Goal: Task Accomplishment & Management: Use online tool/utility

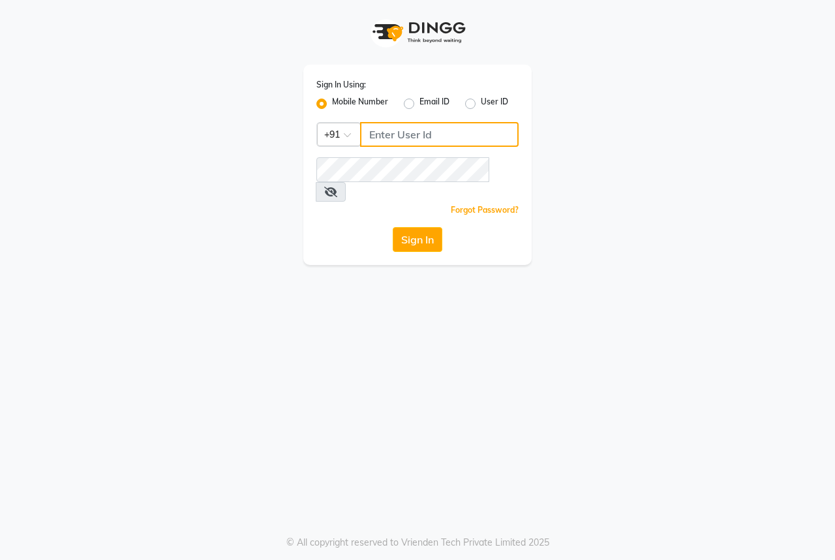
click at [472, 124] on input "Username" at bounding box center [439, 134] width 159 height 25
type input "9493939190"
click at [425, 227] on button "Sign In" at bounding box center [418, 239] width 50 height 25
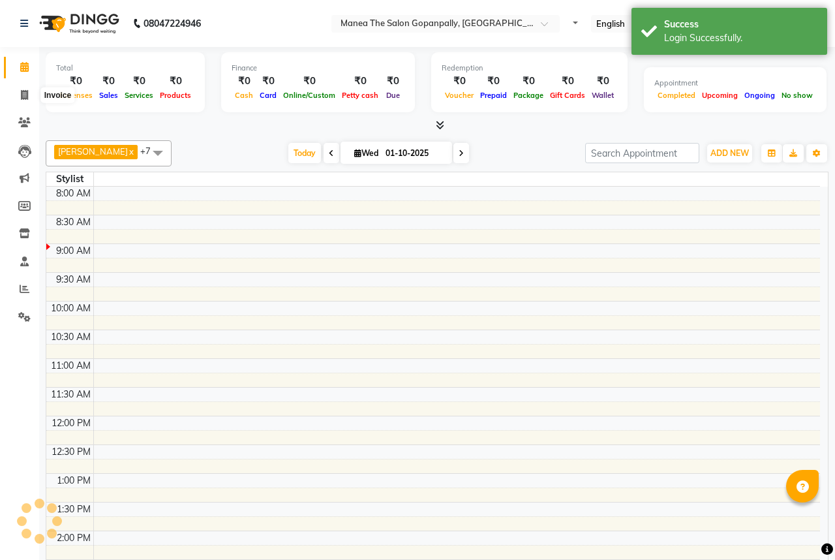
click at [22, 95] on icon at bounding box center [24, 95] width 7 height 10
select select "service"
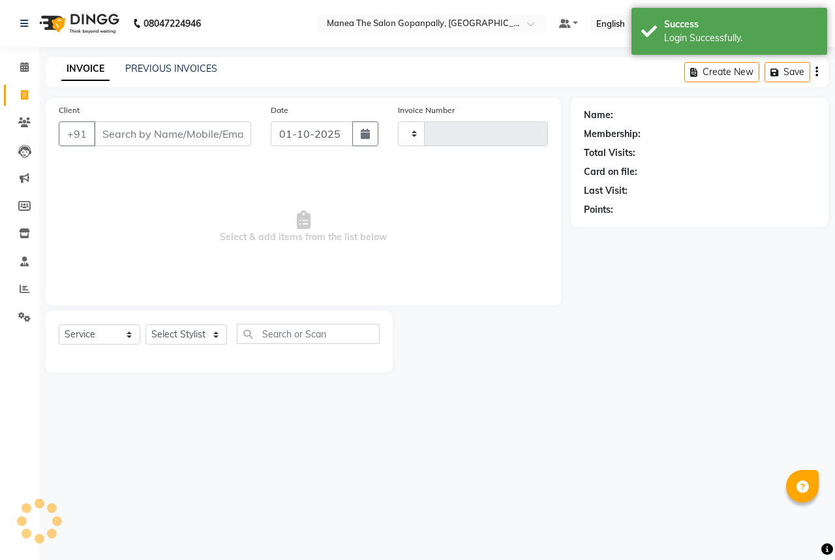
type input "3226"
select select "7027"
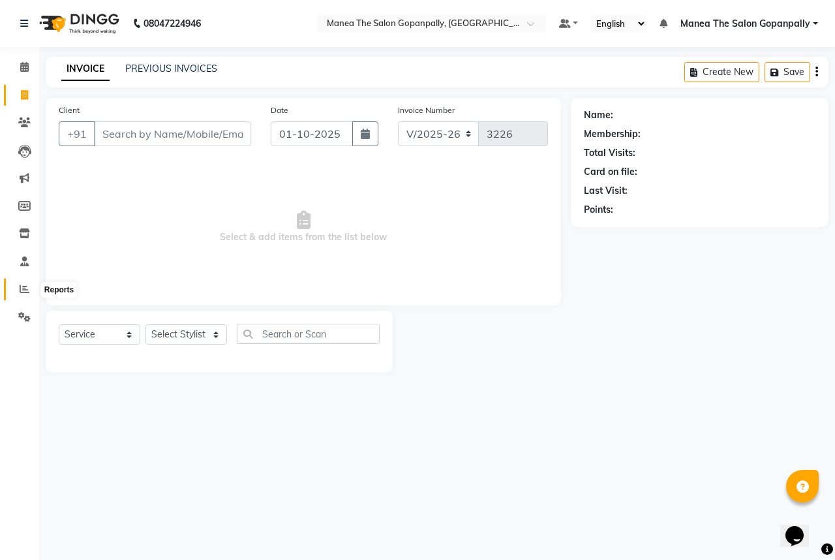
click at [21, 292] on icon at bounding box center [25, 289] width 10 height 10
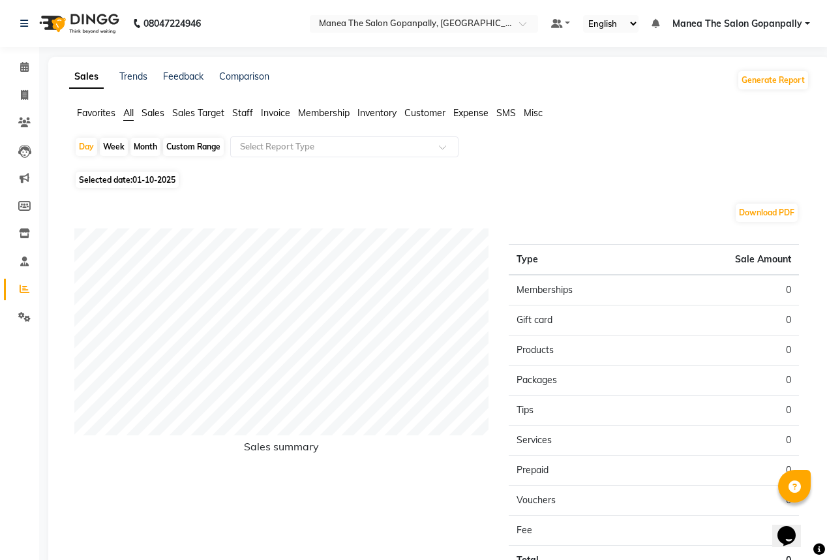
click at [132, 180] on span "Selected date: [DATE]" at bounding box center [127, 180] width 103 height 16
select select "10"
select select "2025"
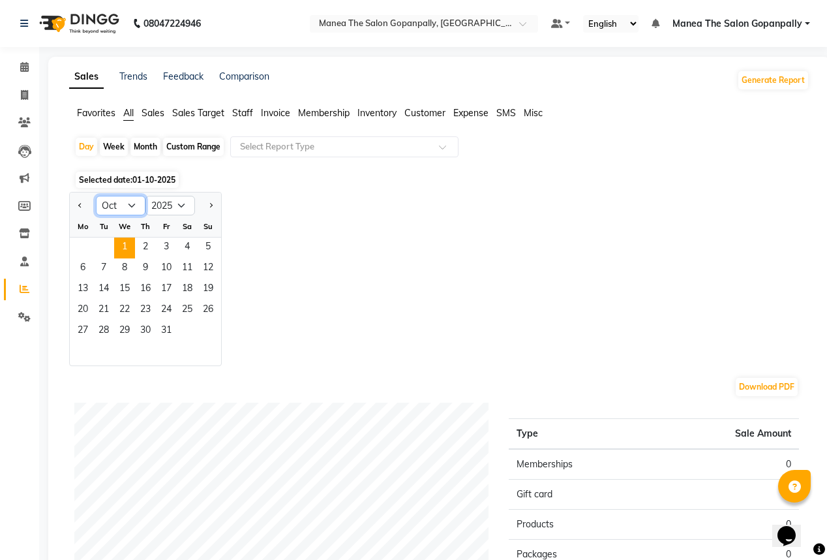
click at [135, 203] on select "Jan Feb Mar Apr May Jun [DATE] Aug Sep Oct Nov Dec" at bounding box center [121, 206] width 50 height 20
select select "9"
click at [96, 196] on select "Jan Feb Mar Apr May Jun [DATE] Aug Sep Oct Nov Dec" at bounding box center [121, 206] width 50 height 20
click at [80, 251] on span "1" at bounding box center [82, 248] width 21 height 21
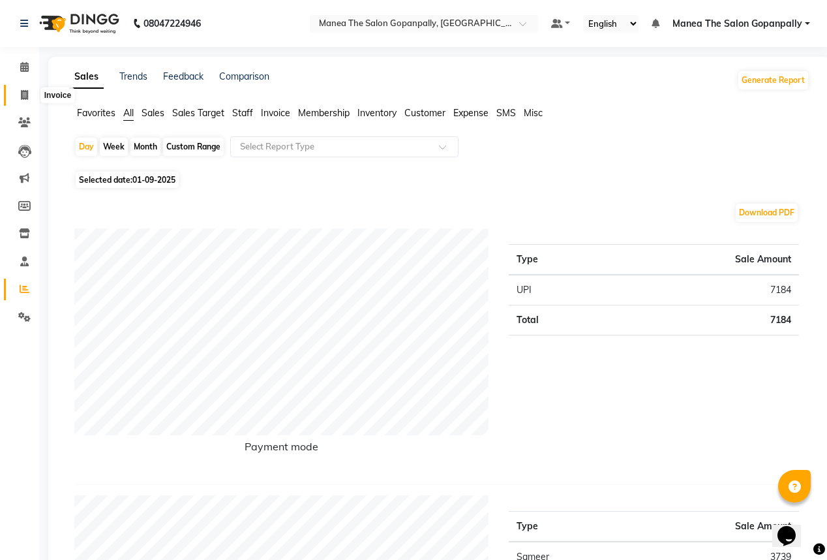
click at [22, 90] on icon at bounding box center [24, 95] width 7 height 10
select select "7027"
select select "service"
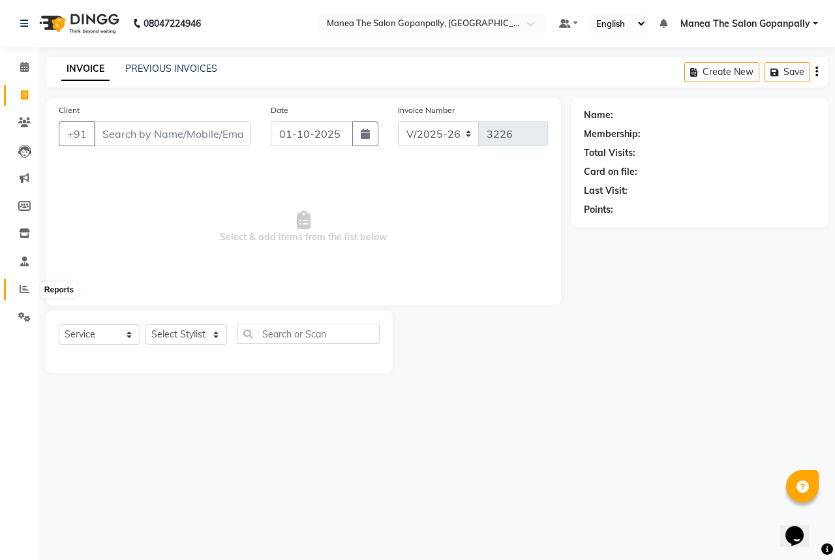
click at [15, 287] on span at bounding box center [24, 289] width 23 height 15
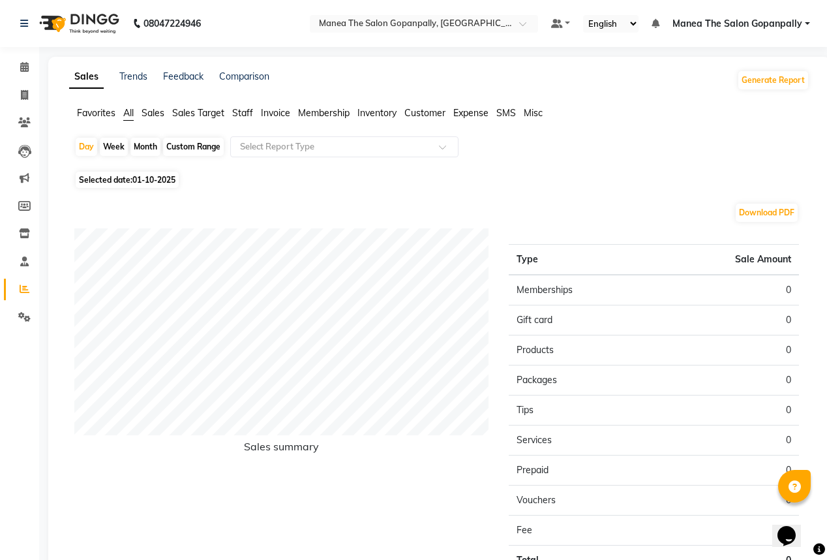
click at [108, 146] on div "Week" at bounding box center [114, 147] width 28 height 18
select select "10"
select select "2025"
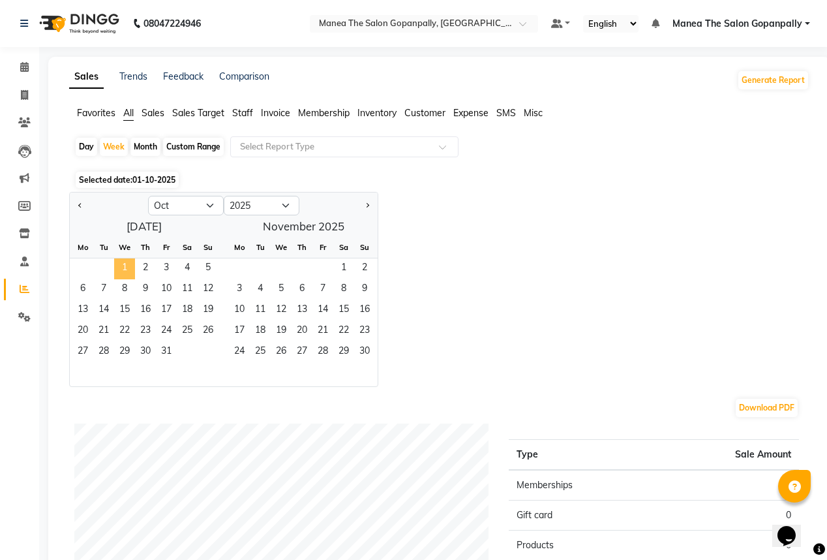
click at [132, 266] on span "1" at bounding box center [124, 268] width 21 height 21
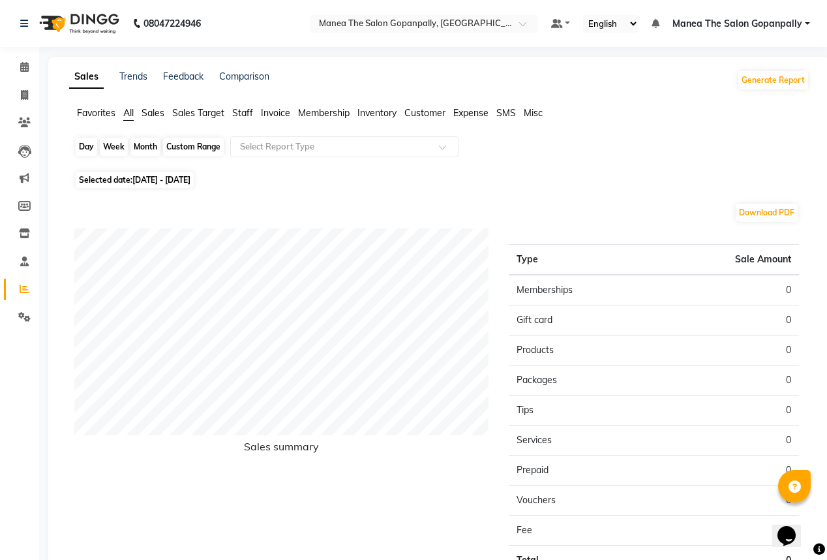
click at [112, 142] on div "Week" at bounding box center [114, 147] width 28 height 18
select select "10"
select select "2025"
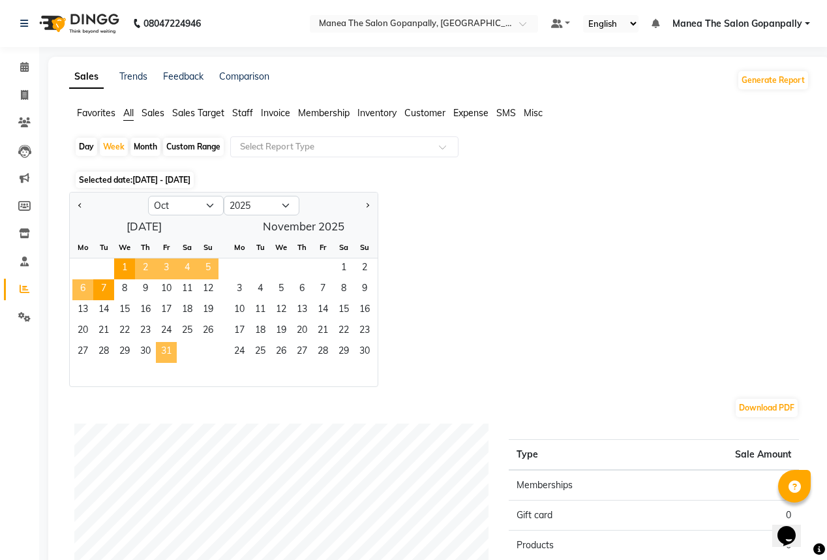
click at [167, 345] on span "31" at bounding box center [166, 352] width 21 height 21
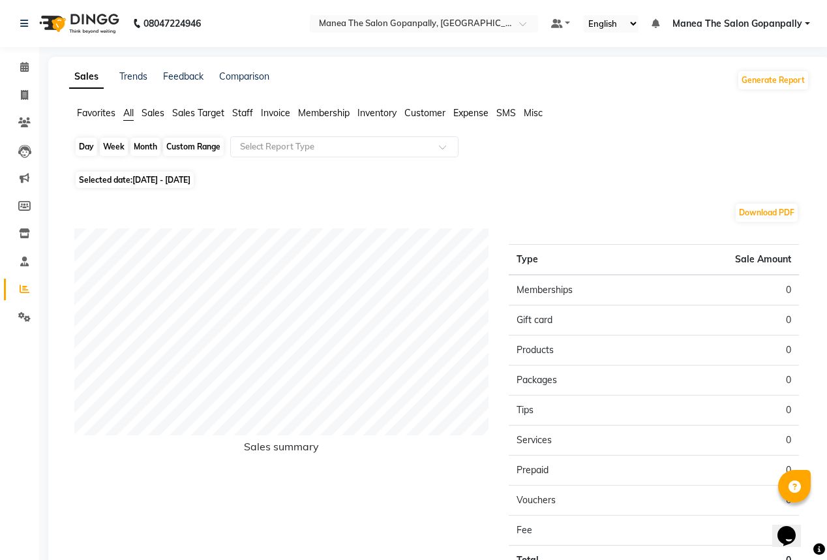
click at [101, 144] on div "Week" at bounding box center [114, 147] width 28 height 18
select select "10"
select select "2025"
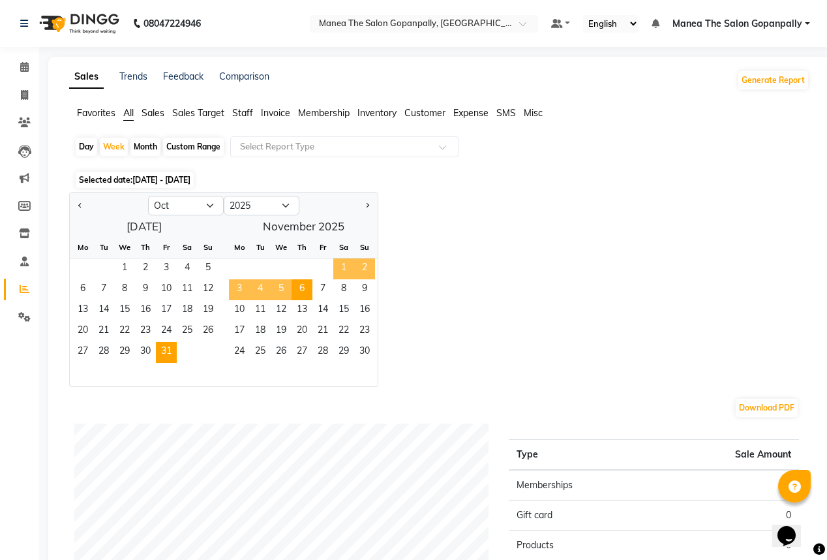
click at [337, 270] on span "1" at bounding box center [343, 268] width 21 height 21
select select "11"
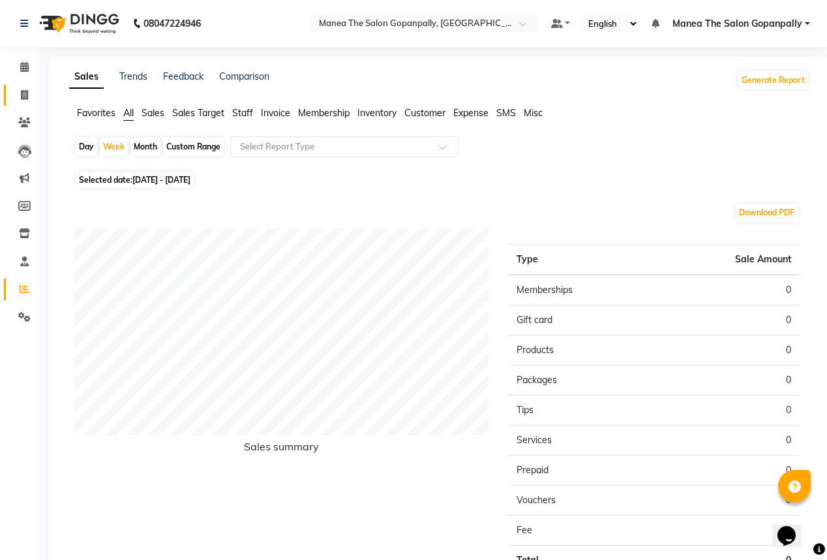
click at [25, 86] on link "Invoice" at bounding box center [19, 96] width 31 height 22
select select "7027"
select select "service"
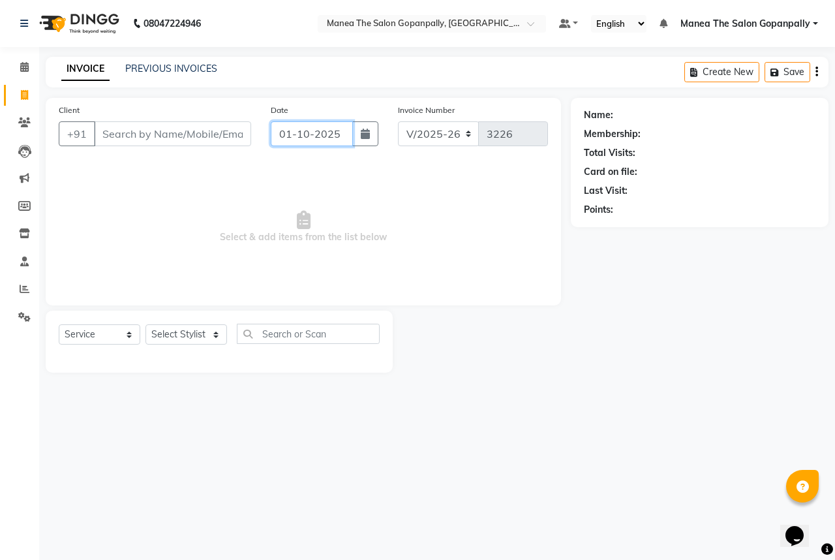
click at [279, 137] on input "01-10-2025" at bounding box center [312, 133] width 82 height 25
select select "10"
select select "2025"
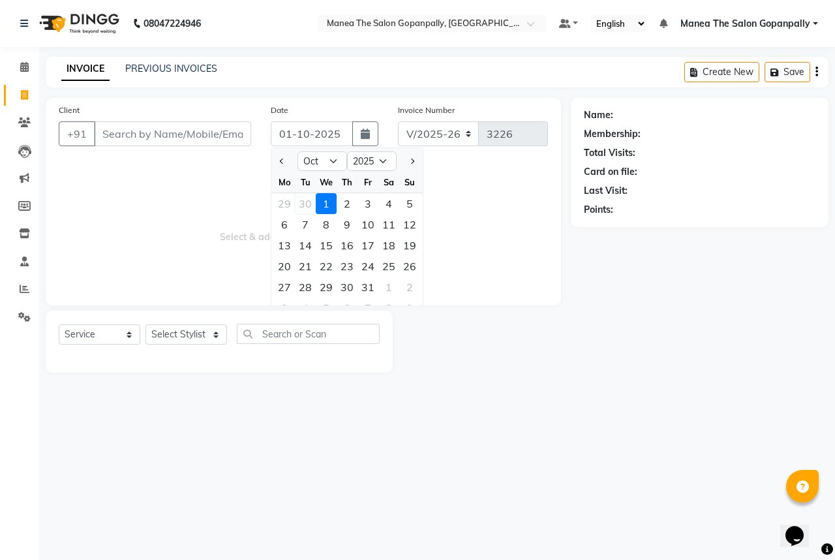
click at [303, 209] on div "30" at bounding box center [305, 203] width 21 height 21
type input "[DATE]"
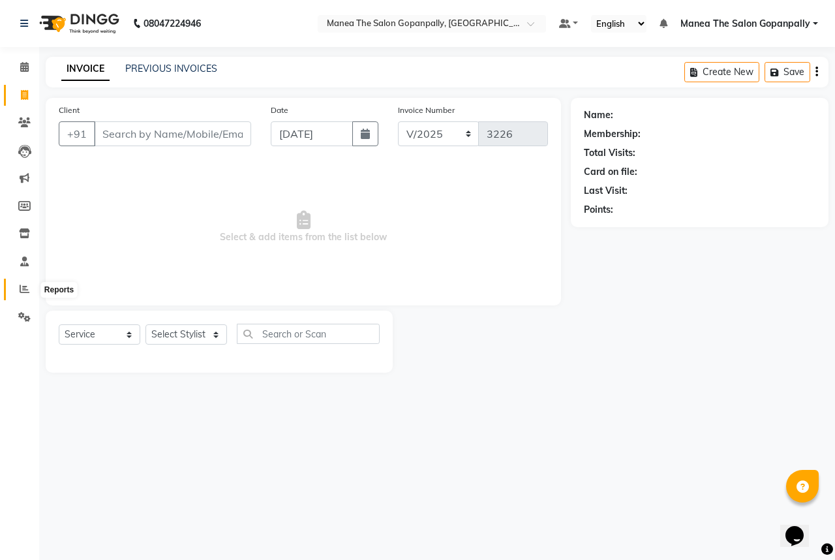
click at [26, 289] on icon at bounding box center [25, 289] width 10 height 10
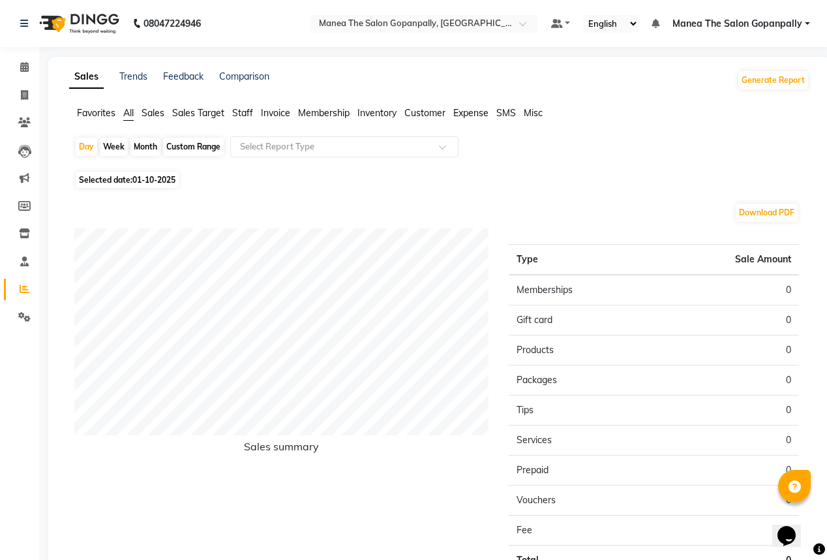
click at [149, 176] on span "01-10-2025" at bounding box center [153, 180] width 43 height 10
select select "10"
select select "2025"
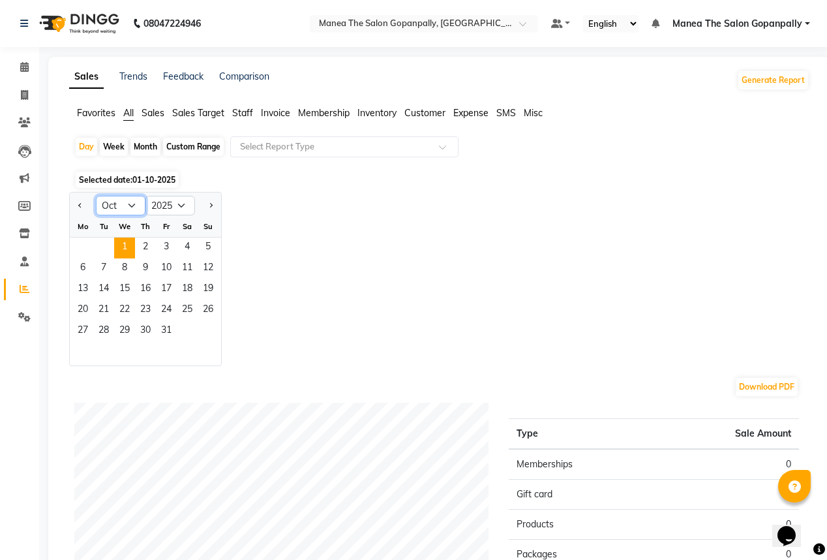
click at [136, 206] on select "Jan Feb Mar Apr May Jun [DATE] Aug Sep Oct Nov Dec" at bounding box center [121, 206] width 50 height 20
select select "9"
click at [96, 196] on select "Jan Feb Mar Apr May Jun [DATE] Aug Sep Oct Nov Dec" at bounding box center [121, 206] width 50 height 20
click at [24, 289] on icon at bounding box center [25, 289] width 10 height 10
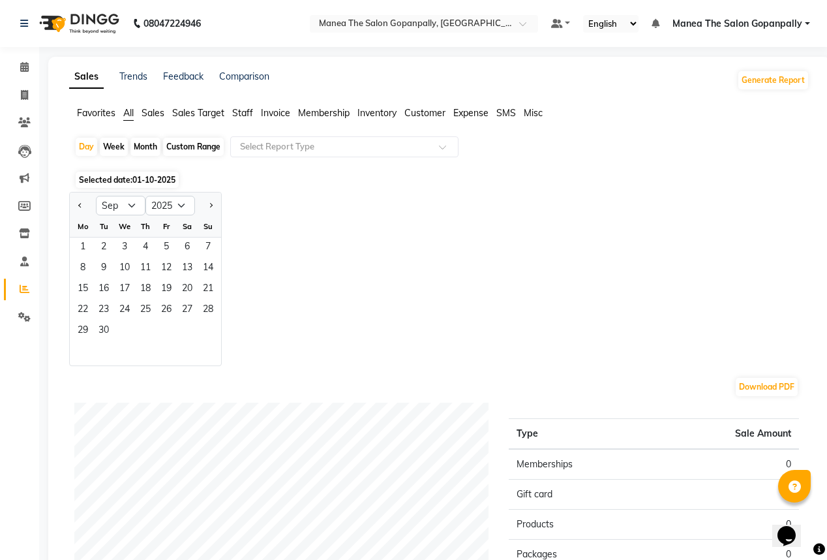
click at [139, 181] on span "01-10-2025" at bounding box center [153, 180] width 43 height 10
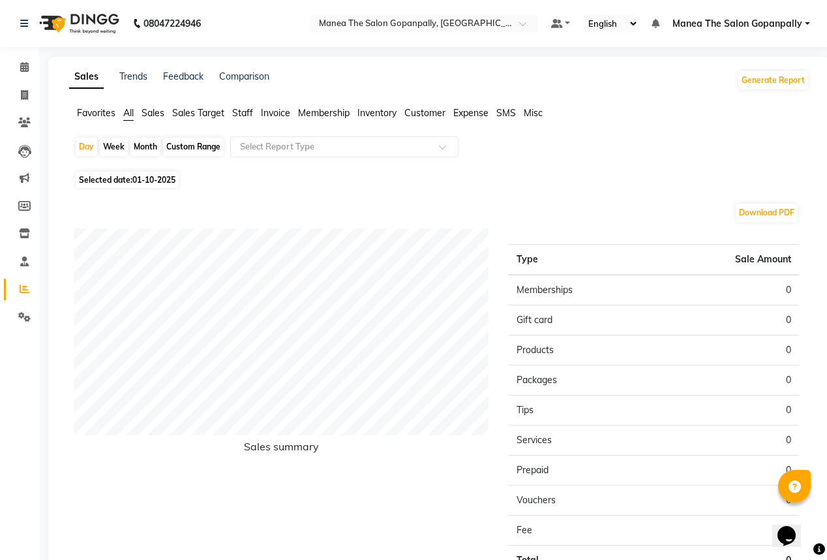
click at [139, 181] on span "01-10-2025" at bounding box center [153, 180] width 43 height 10
select select "10"
select select "2025"
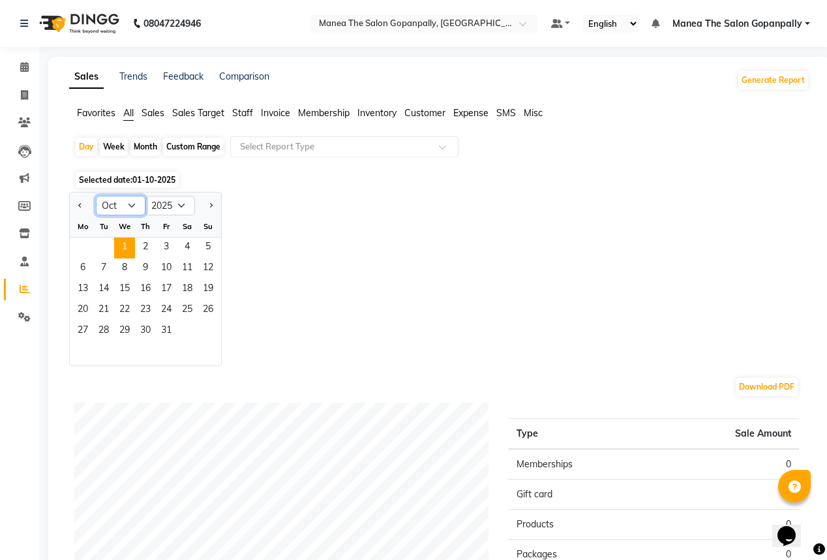
click at [126, 198] on select "Jan Feb Mar Apr May Jun [DATE] Aug Sep Oct Nov Dec" at bounding box center [121, 206] width 50 height 20
click at [127, 206] on select "Jan Feb Mar Apr May Jun [DATE] Aug Sep Oct Nov Dec" at bounding box center [121, 206] width 50 height 20
select select "9"
click at [96, 196] on select "Jan Feb Mar Apr May Jun [DATE] Aug Sep Oct Nov Dec" at bounding box center [121, 206] width 50 height 20
click at [76, 235] on div "Mo" at bounding box center [82, 226] width 21 height 21
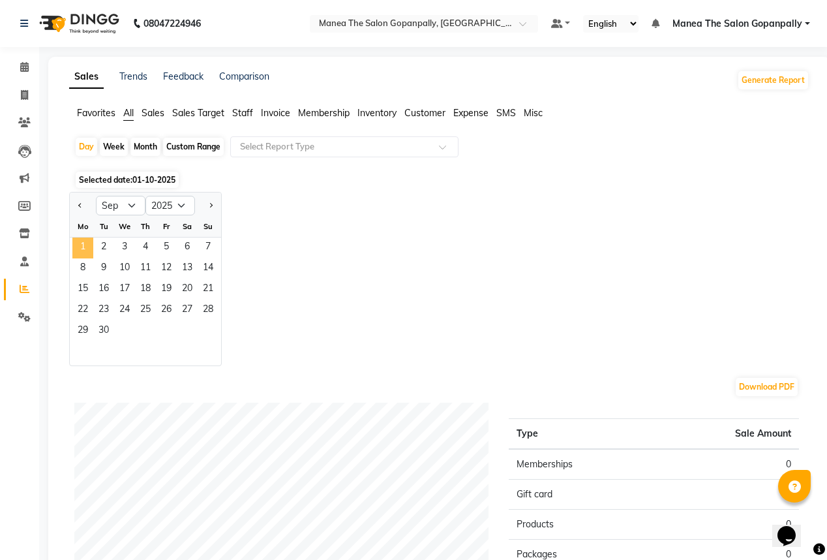
click at [81, 244] on span "1" at bounding box center [82, 248] width 21 height 21
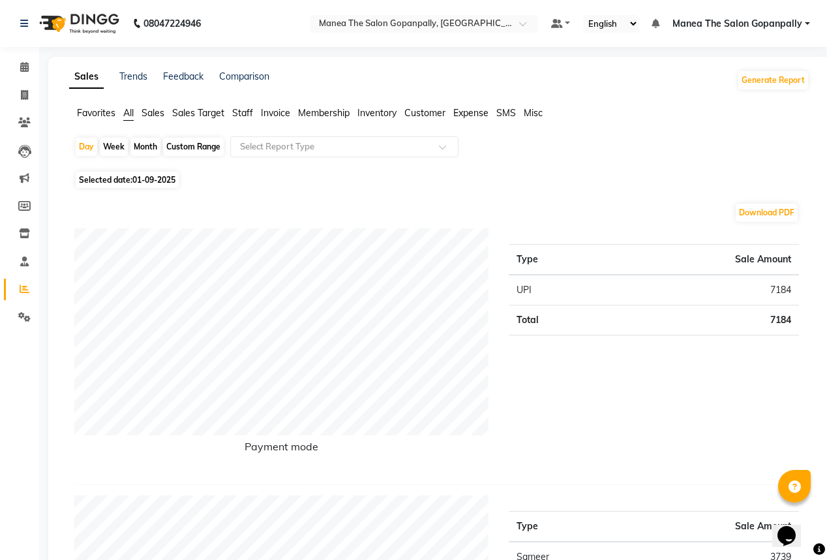
click at [114, 143] on div "Week" at bounding box center [114, 147] width 28 height 18
select select "9"
select select "2025"
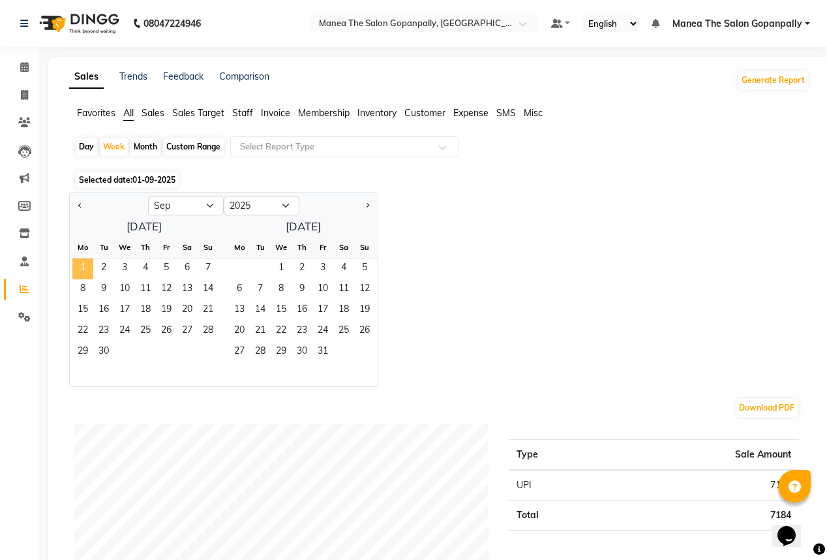
click at [77, 264] on span "1" at bounding box center [82, 268] width 21 height 21
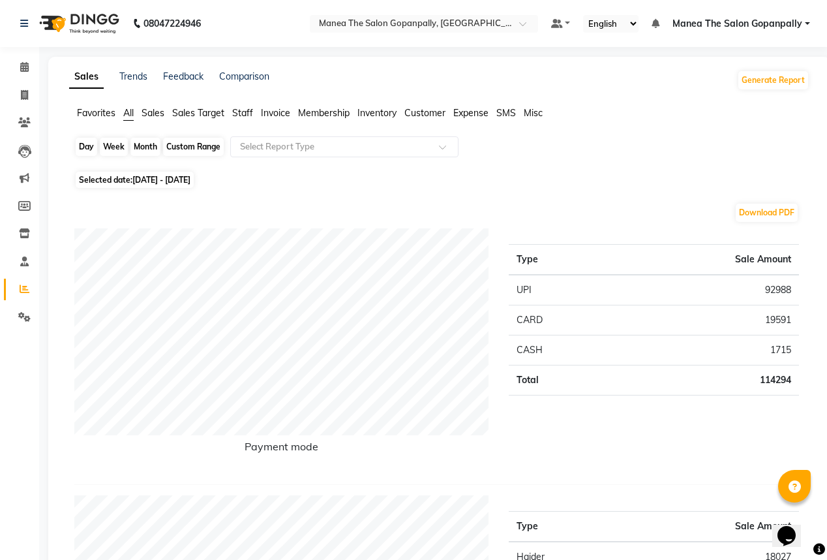
click at [110, 144] on div "Week" at bounding box center [114, 147] width 28 height 18
select select "9"
select select "2025"
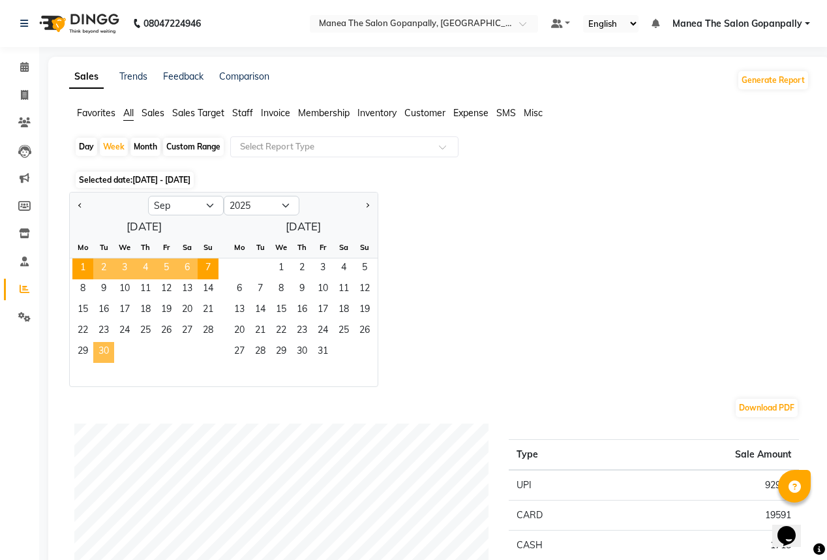
click at [107, 347] on span "30" at bounding box center [103, 352] width 21 height 21
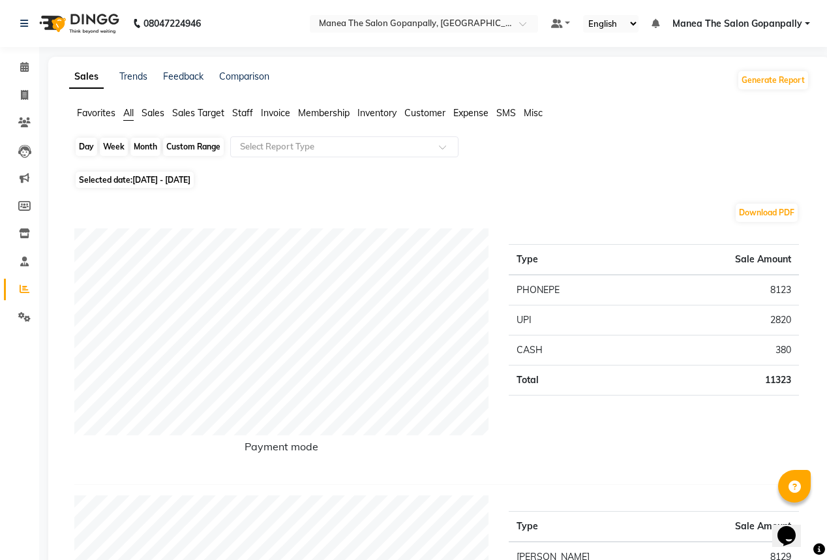
click at [106, 145] on div "Week" at bounding box center [114, 147] width 28 height 18
select select "9"
select select "2025"
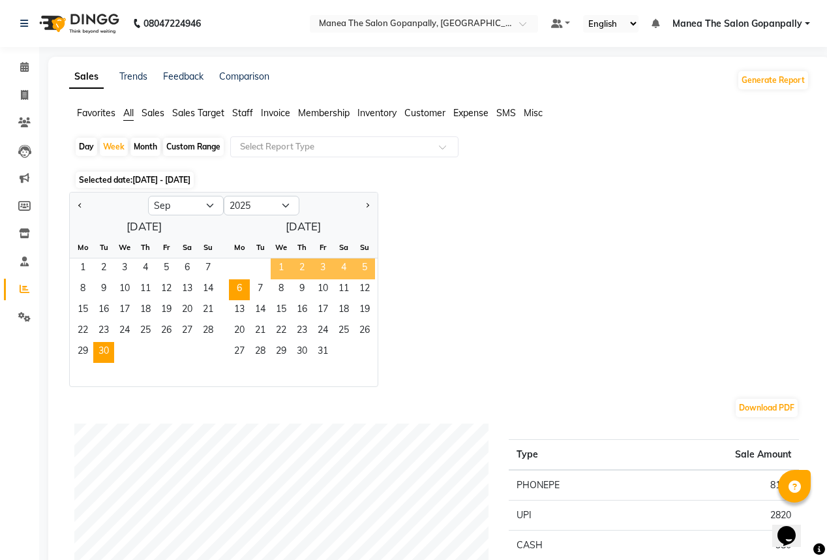
drag, startPoint x: 286, startPoint y: 270, endPoint x: 293, endPoint y: 275, distance: 8.0
click at [369, 273] on div "1 2 3 4 5" at bounding box center [298, 268] width 159 height 21
drag, startPoint x: 84, startPoint y: 264, endPoint x: 200, endPoint y: 275, distance: 117.3
click at [200, 275] on div "1 2 3 4 5 6 7" at bounding box center [144, 268] width 149 height 21
click at [89, 271] on span "1" at bounding box center [82, 268] width 21 height 21
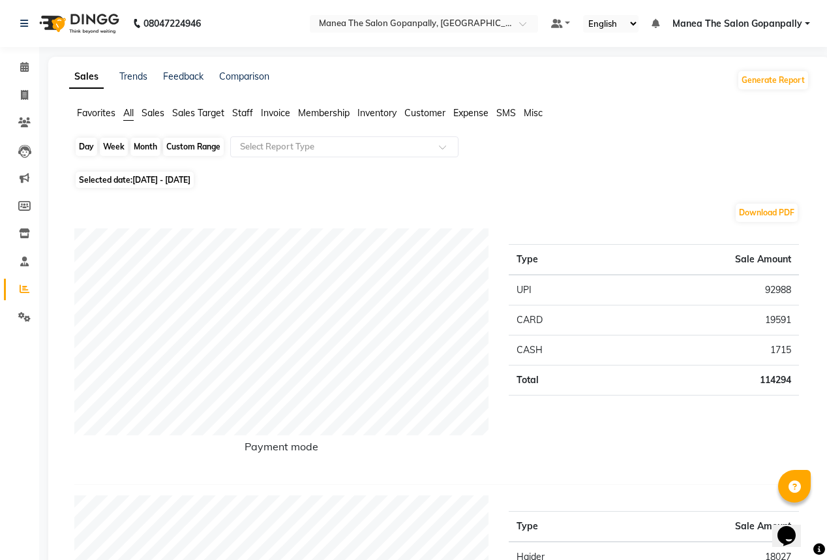
click at [110, 143] on div "Week" at bounding box center [114, 147] width 28 height 18
select select "9"
select select "2025"
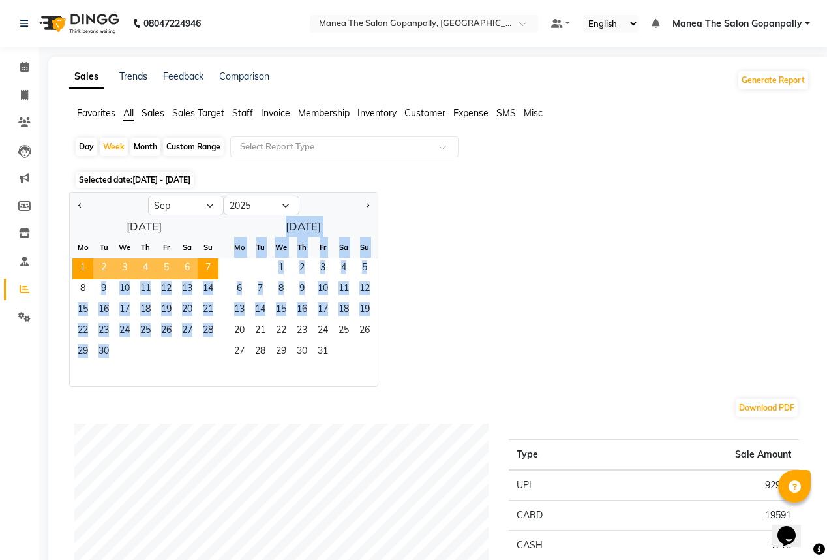
drag, startPoint x: 82, startPoint y: 281, endPoint x: 220, endPoint y: 322, distance: 143.7
click at [220, 322] on div "[DATE] Mo Tu We Th Fr Sa Su 1 2 3 4 5 6 7 8 9 10 11 12 13 14 15 16 17 18 19 20 …" at bounding box center [224, 301] width 308 height 170
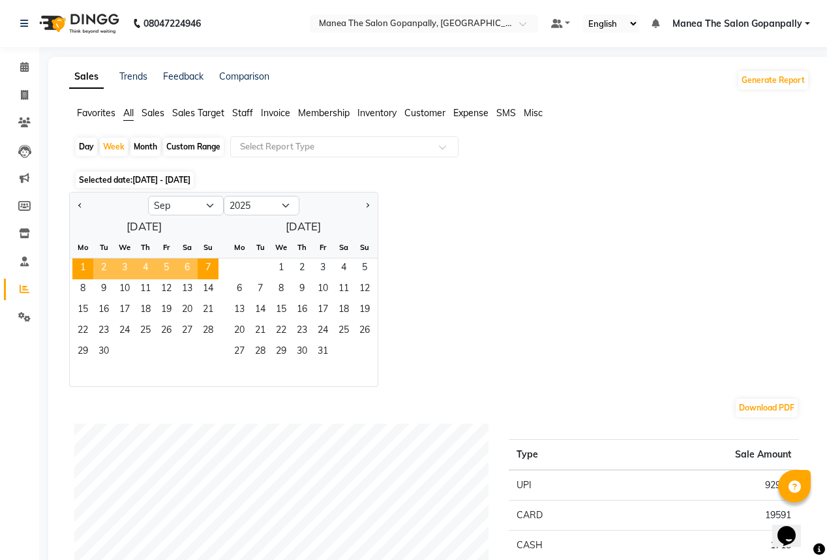
click at [416, 317] on div "Jan Feb Mar Apr May Jun [DATE] Aug Sep Oct Nov [DATE] 2016 2017 2018 2019 2020 …" at bounding box center [439, 289] width 741 height 195
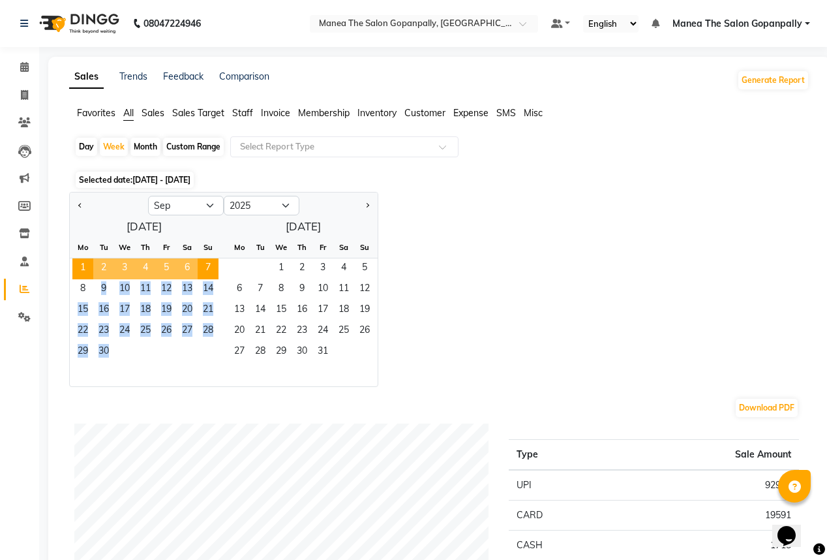
drag, startPoint x: 82, startPoint y: 291, endPoint x: 129, endPoint y: 345, distance: 71.6
click at [133, 347] on ngb-datepicker-month "Mo Tu We Th Fr Sa Su 1 2 3 4 5 6 7 8 9 10 11 12 13 14 15 16 17 18 19 20 21 22 2…" at bounding box center [144, 311] width 149 height 149
click at [97, 346] on span "30" at bounding box center [103, 352] width 21 height 21
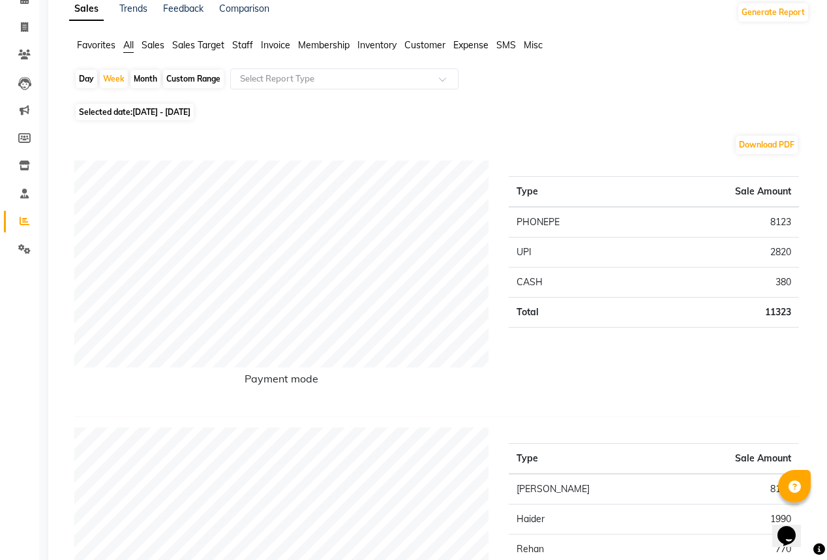
scroll to position [52, 0]
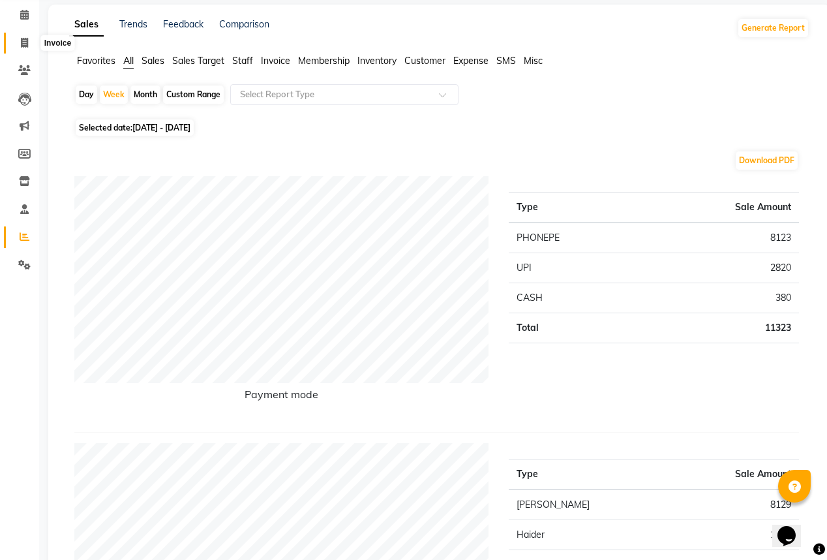
click at [21, 47] on icon at bounding box center [24, 43] width 7 height 10
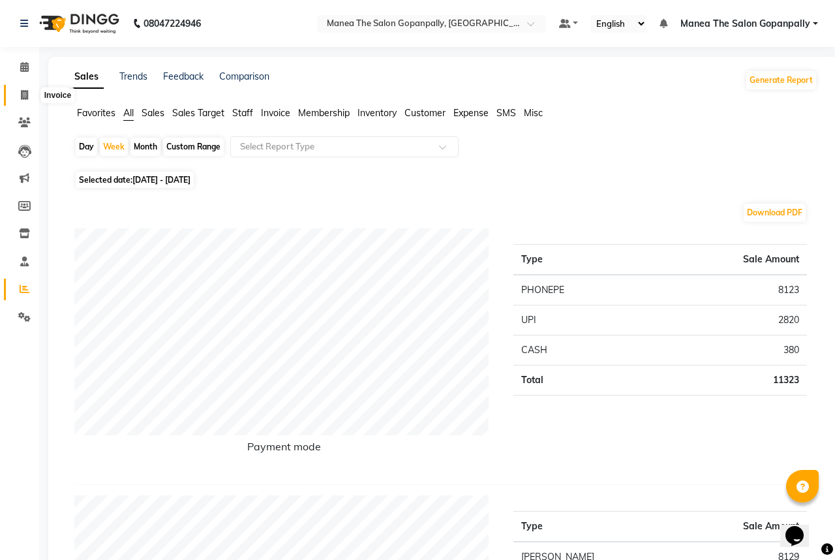
select select "7027"
select select "service"
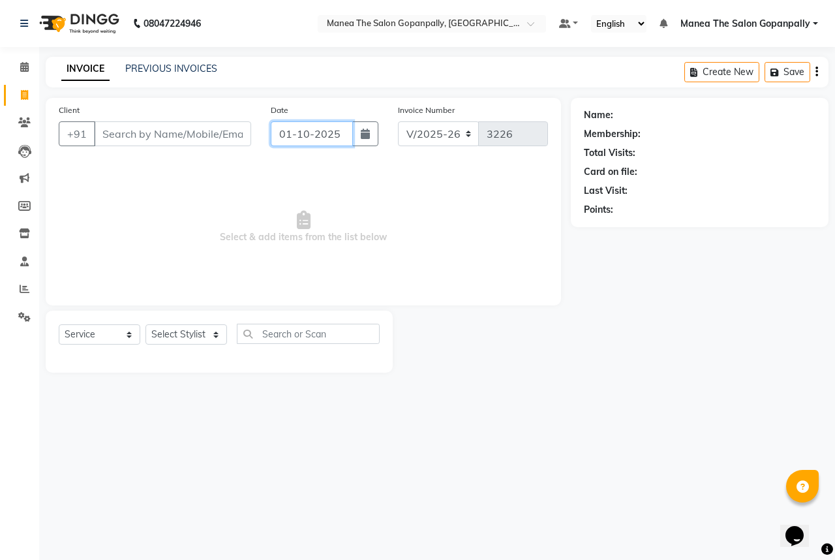
click at [298, 144] on input "01-10-2025" at bounding box center [312, 133] width 82 height 25
select select "10"
select select "2025"
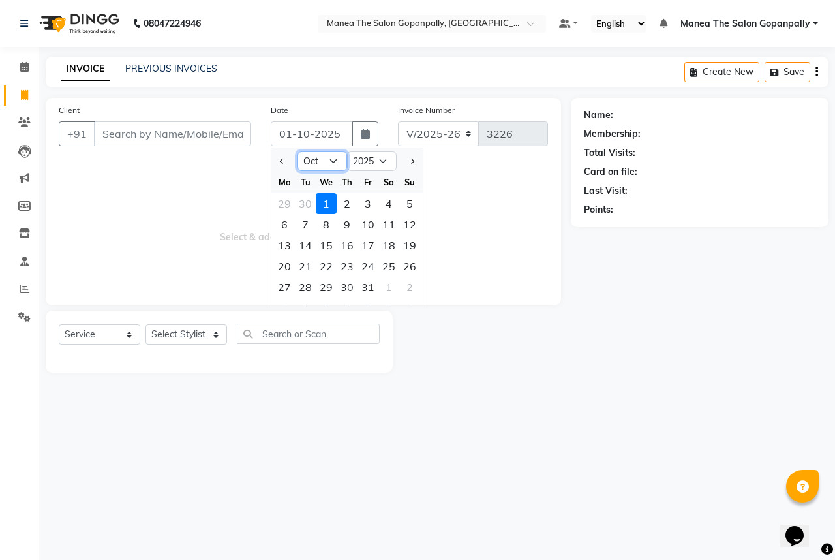
click at [298, 161] on select "Jan Feb Mar Apr May Jun [DATE] Aug Sep Oct Nov Dec" at bounding box center [323, 161] width 50 height 20
select select "9"
click at [298, 151] on select "Jan Feb Mar Apr May Jun [DATE] Aug Sep Oct Nov Dec" at bounding box center [323, 161] width 50 height 20
click at [286, 134] on input "01-10-2025" at bounding box center [312, 133] width 82 height 25
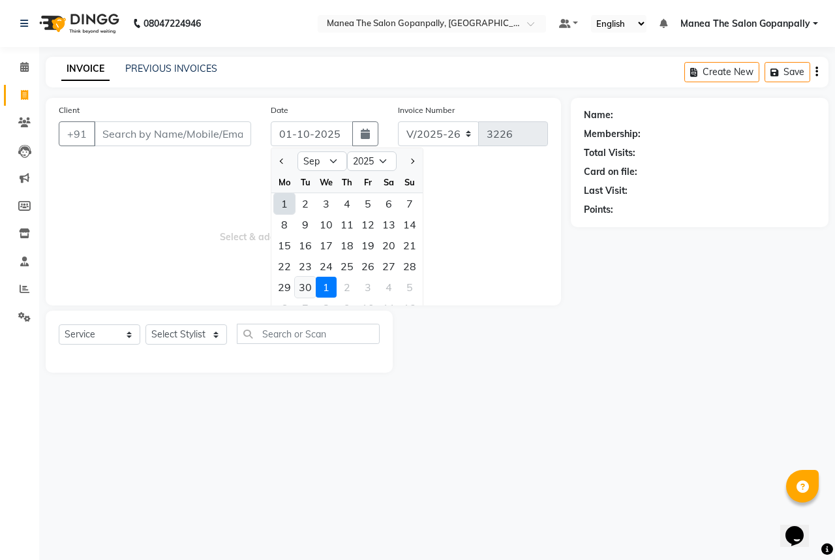
click at [304, 282] on div "30" at bounding box center [305, 287] width 21 height 21
type input "[DATE]"
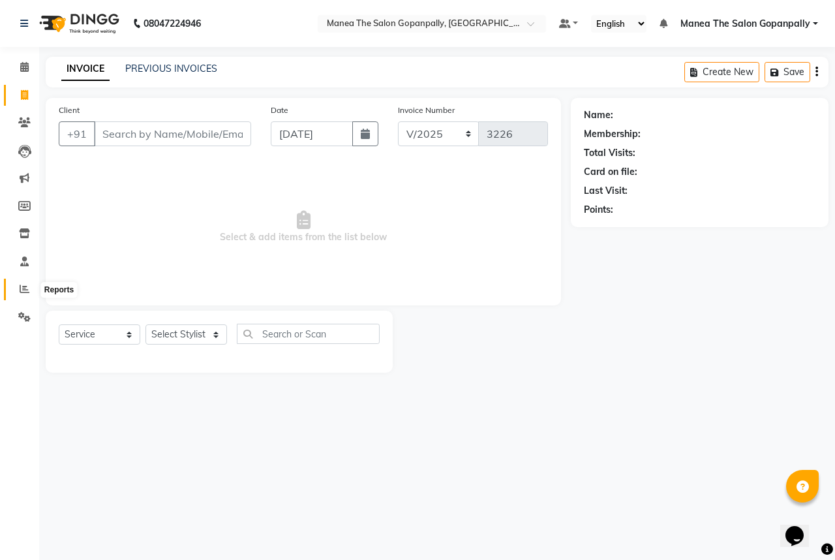
click at [18, 286] on span at bounding box center [24, 289] width 23 height 15
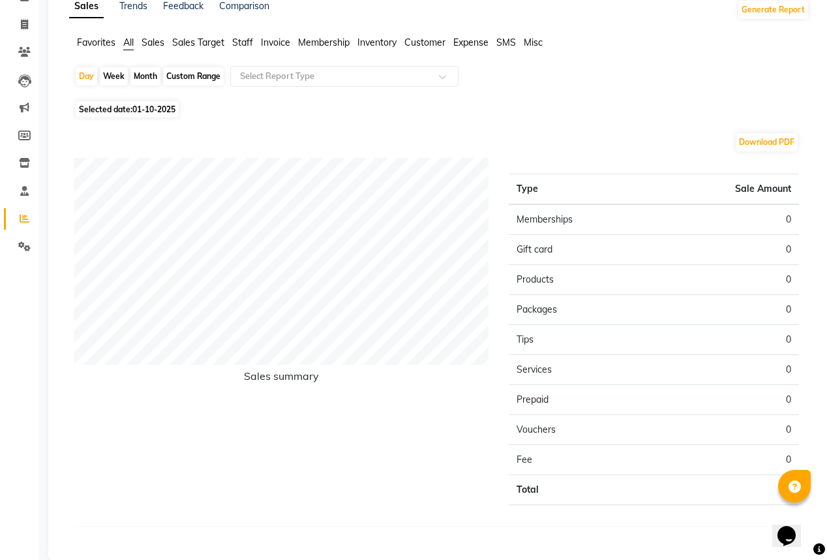
scroll to position [89, 0]
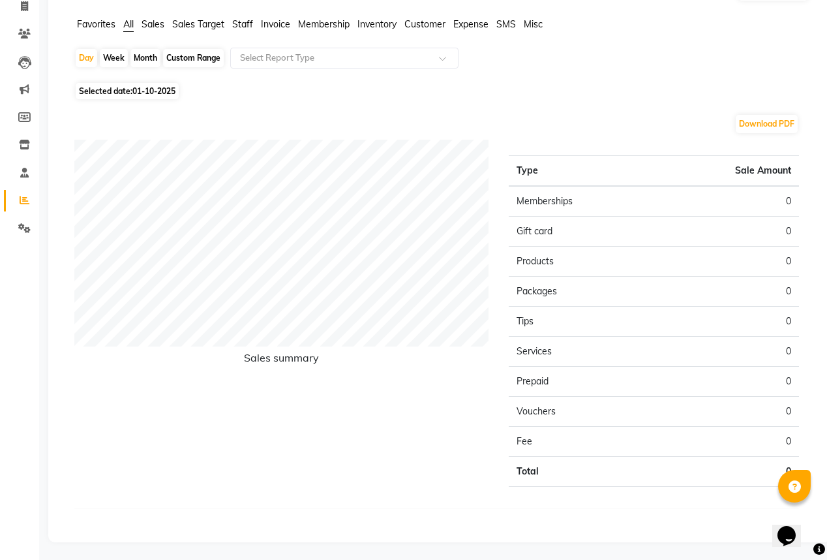
click at [164, 88] on span "01-10-2025" at bounding box center [153, 91] width 43 height 10
select select "10"
select select "2025"
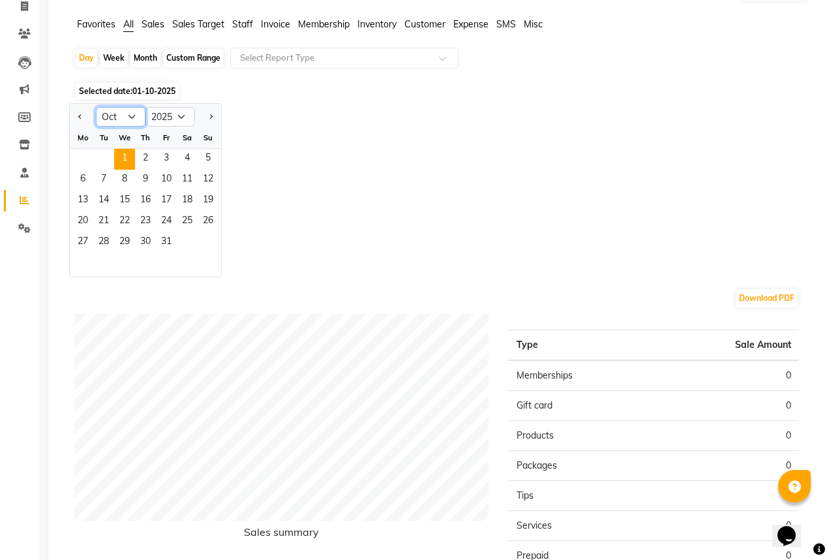
click at [112, 112] on select "Jan Feb Mar Apr May Jun [DATE] Aug Sep Oct Nov Dec" at bounding box center [121, 117] width 50 height 20
select select "9"
click at [96, 107] on select "Jan Feb Mar Apr May Jun [DATE] Aug Sep Oct Nov Dec" at bounding box center [121, 117] width 50 height 20
click at [100, 236] on span "30" at bounding box center [103, 242] width 21 height 21
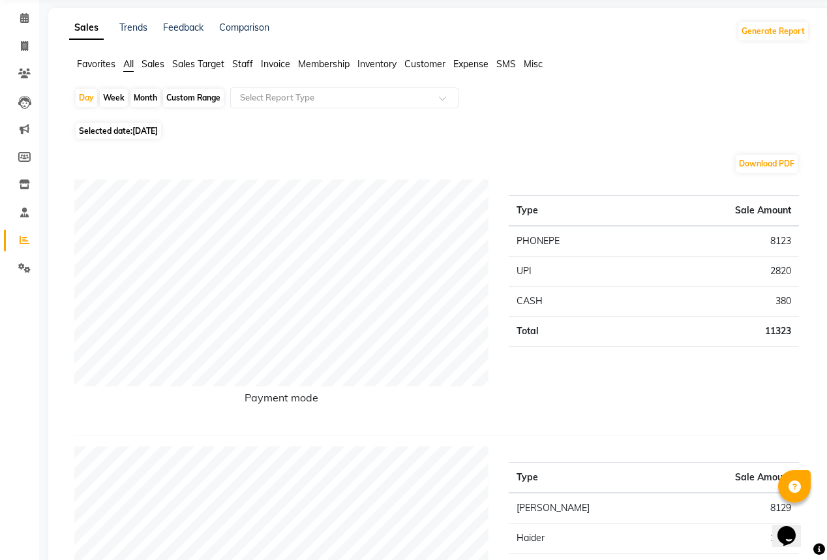
scroll to position [37, 0]
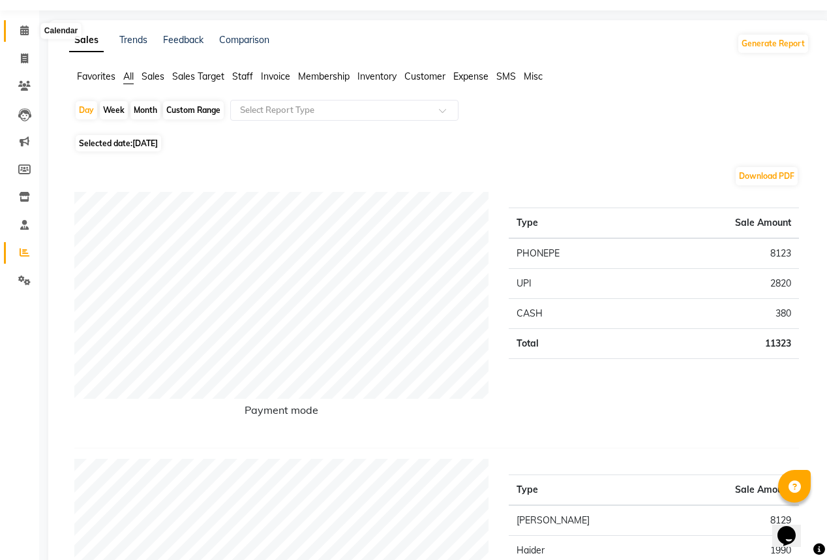
click at [26, 24] on span at bounding box center [24, 30] width 23 height 15
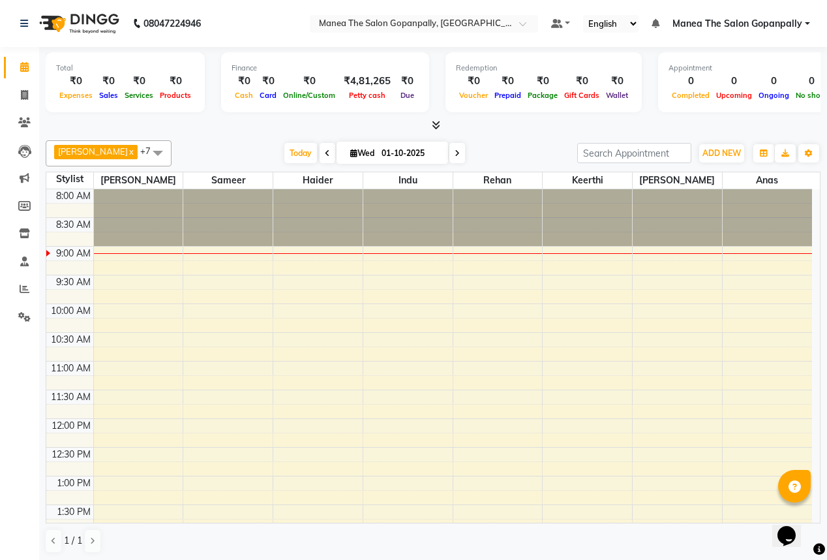
click at [380, 151] on input "01-10-2025" at bounding box center [410, 154] width 65 height 20
select select "10"
select select "2025"
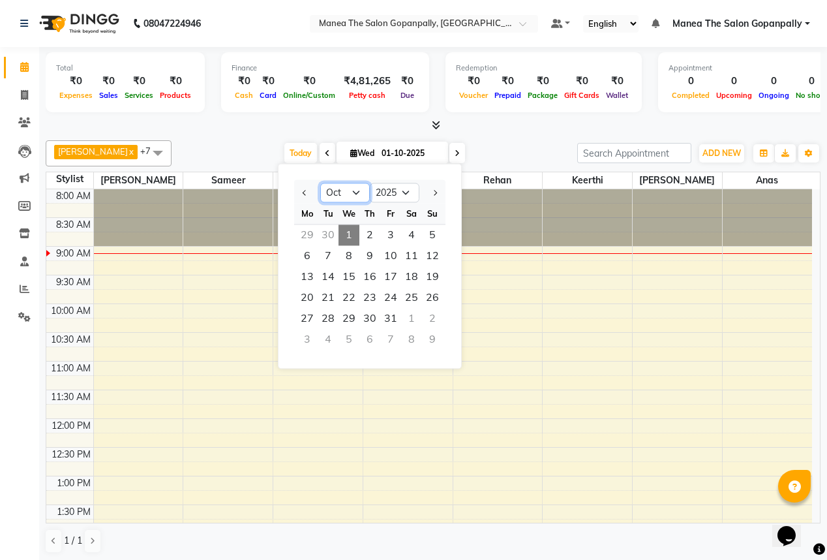
click at [356, 189] on select "Jan Feb Mar Apr May Jun [DATE] Aug Sep Oct Nov Dec" at bounding box center [345, 193] width 50 height 20
select select "9"
click at [320, 183] on select "Jan Feb Mar Apr May Jun [DATE] Aug Sep Oct Nov Dec" at bounding box center [345, 193] width 50 height 20
click at [332, 325] on span "30" at bounding box center [328, 318] width 21 height 21
type input "[DATE]"
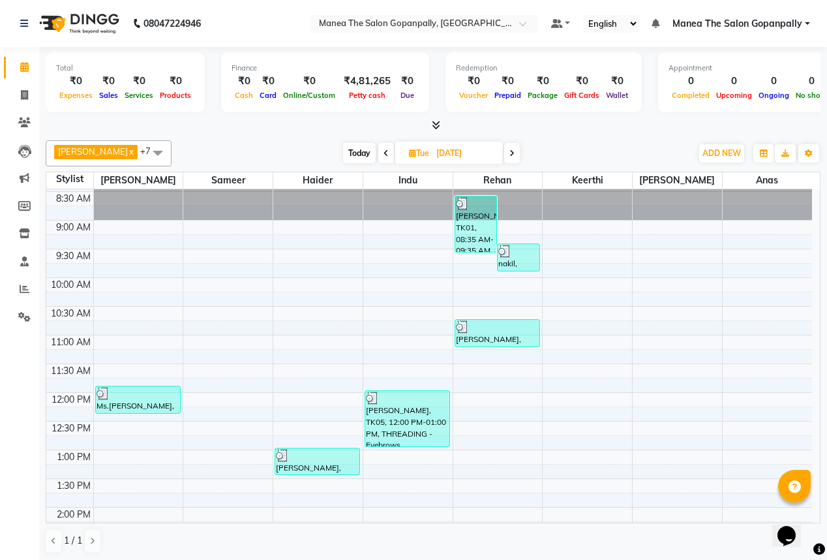
scroll to position [52, 0]
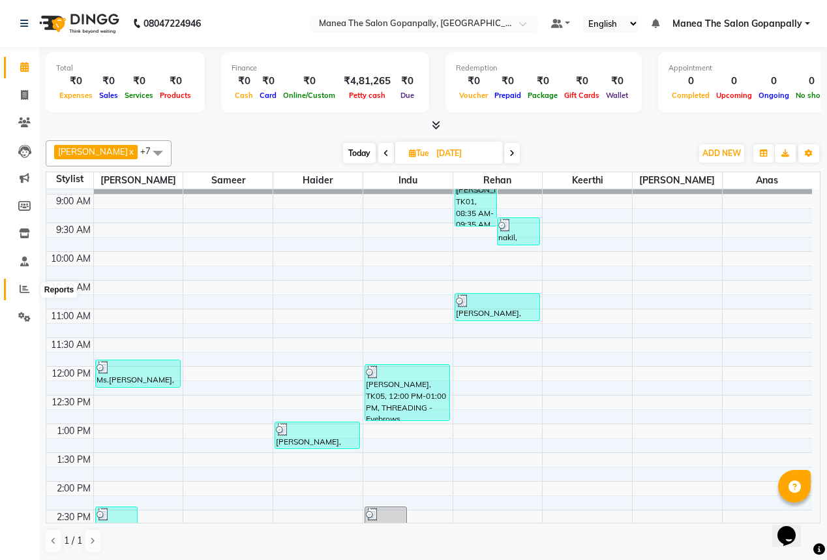
click at [23, 292] on icon at bounding box center [25, 289] width 10 height 10
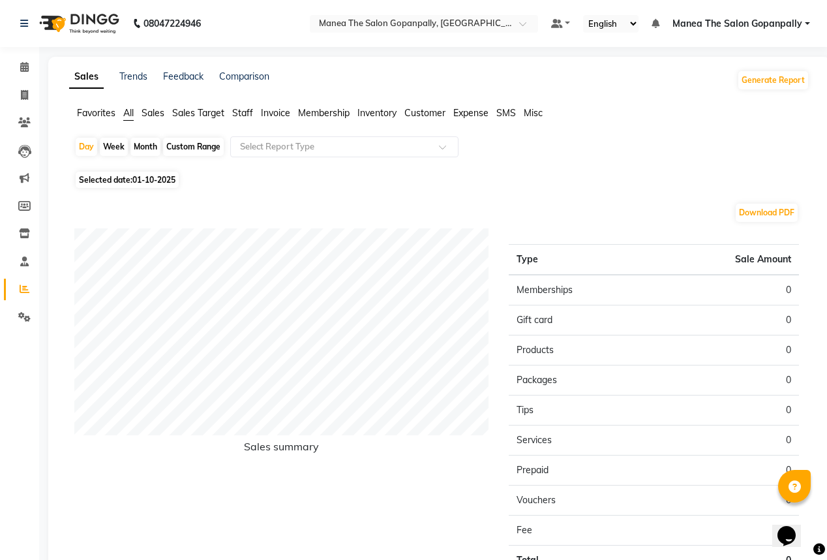
click at [143, 179] on span "01-10-2025" at bounding box center [153, 180] width 43 height 10
select select "10"
select select "2025"
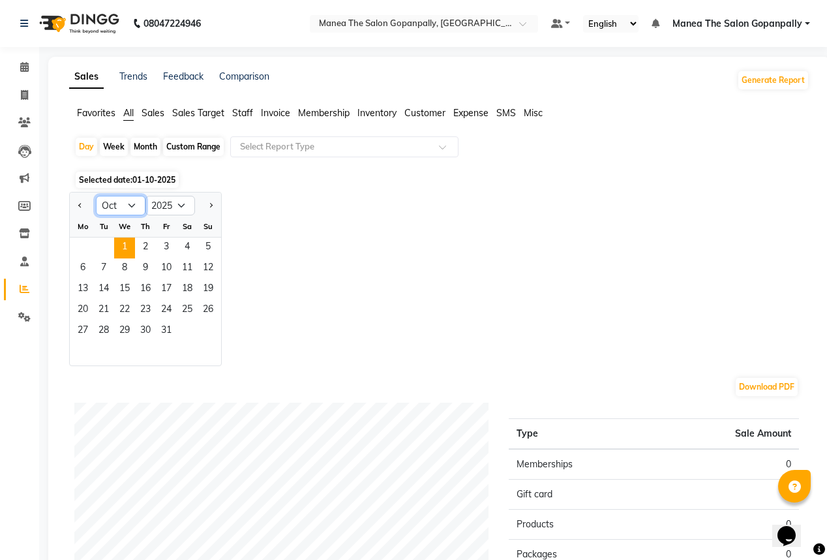
drag, startPoint x: 112, startPoint y: 204, endPoint x: 110, endPoint y: 214, distance: 10.0
click at [112, 205] on select "Jan Feb Mar Apr May Jun [DATE] Aug Sep Oct Nov Dec" at bounding box center [121, 206] width 50 height 20
select select "9"
click at [96, 196] on select "Jan Feb Mar Apr May Jun [DATE] Aug Sep Oct Nov Dec" at bounding box center [121, 206] width 50 height 20
click at [85, 243] on span "1" at bounding box center [82, 248] width 21 height 21
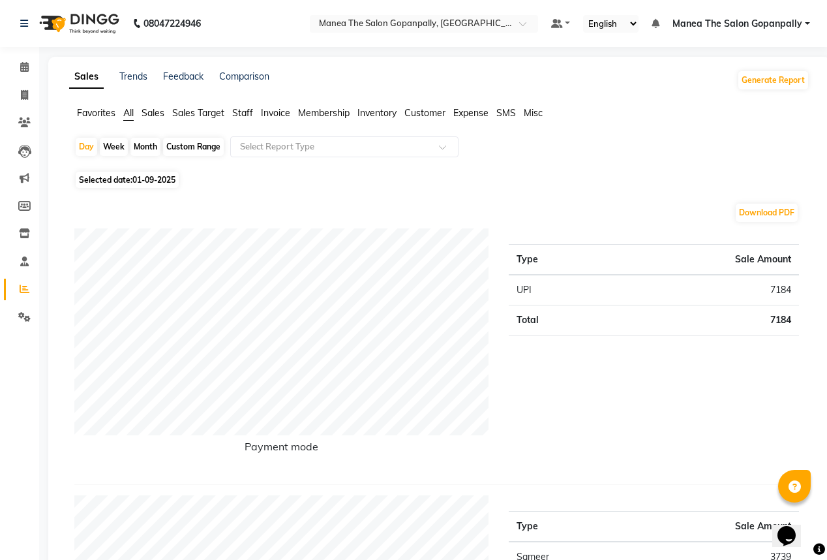
click at [142, 148] on div "Month" at bounding box center [146, 147] width 30 height 18
select select "9"
select select "2025"
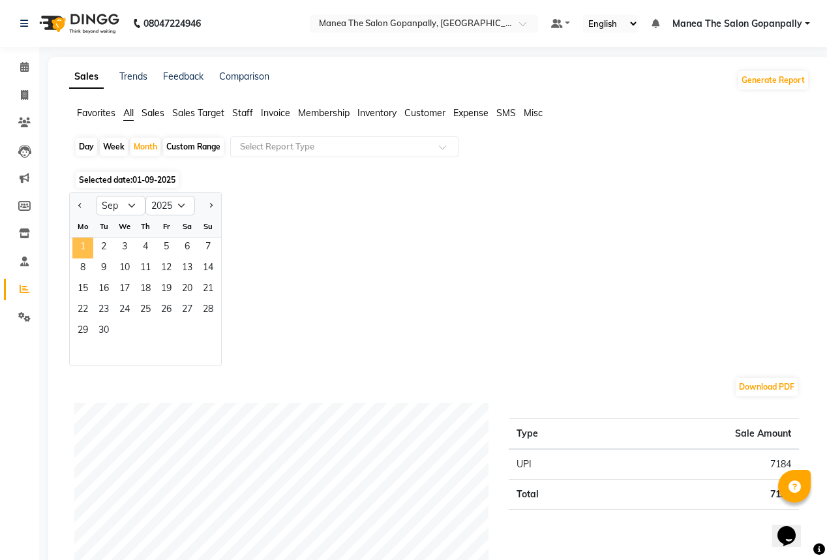
click at [85, 248] on span "1" at bounding box center [82, 248] width 21 height 21
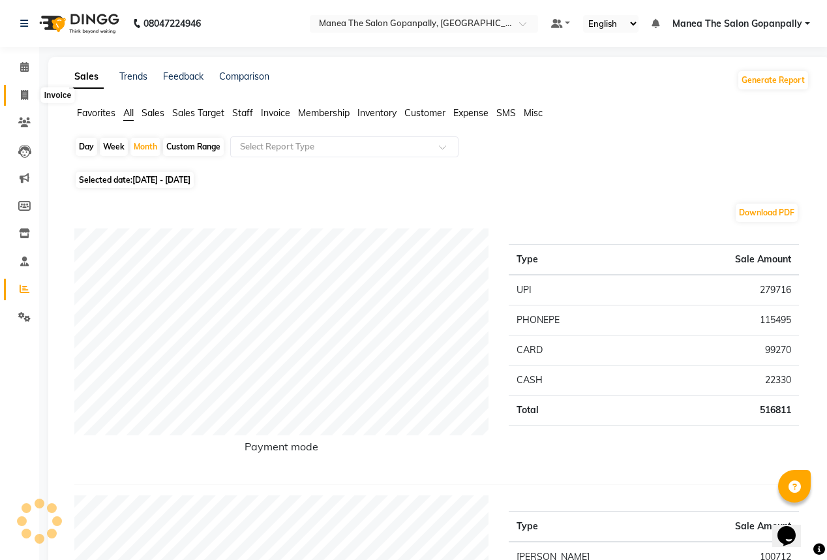
click at [16, 89] on span at bounding box center [24, 95] width 23 height 15
select select "7027"
select select "service"
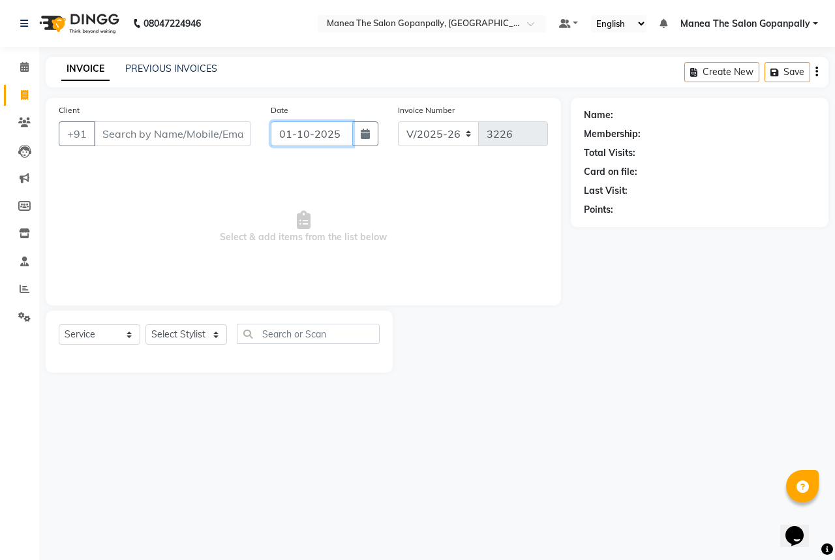
click at [285, 131] on input "01-10-2025" at bounding box center [312, 133] width 82 height 25
select select "10"
select select "2025"
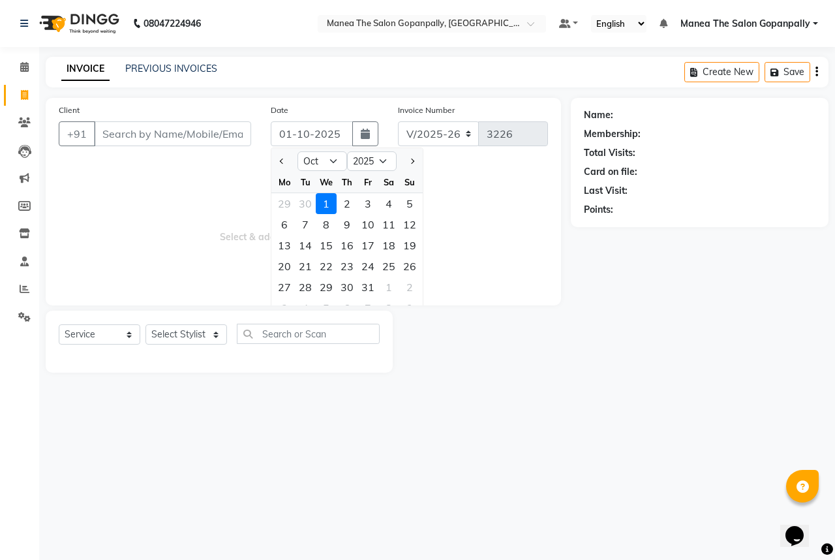
click at [517, 480] on div "08047224946 Select Location × Manea The Salon Gopanpally, [GEOGRAPHIC_DATA] Def…" at bounding box center [417, 280] width 835 height 560
